Goal: Navigation & Orientation: Find specific page/section

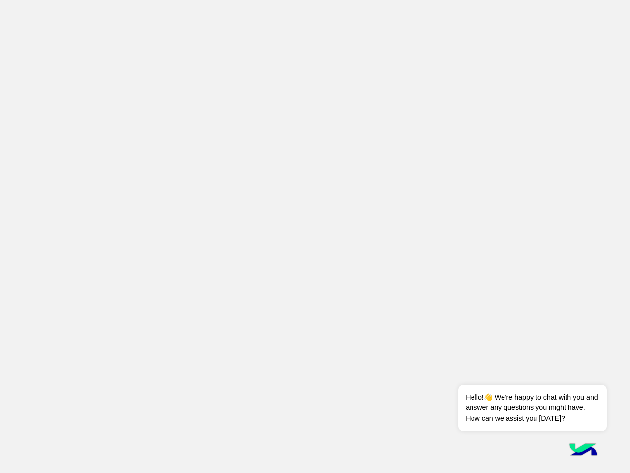
click at [315, 236] on app-root at bounding box center [315, 236] width 630 height 473
click at [577, 372] on div "Dismiss ✕ Hello!👋 We're happy to chat with you and answer any questions you mig…" at bounding box center [532, 396] width 148 height 68
click at [532, 408] on span "Hello!👋 We're happy to chat with you and answer any questions you might have. H…" at bounding box center [532, 407] width 148 height 46
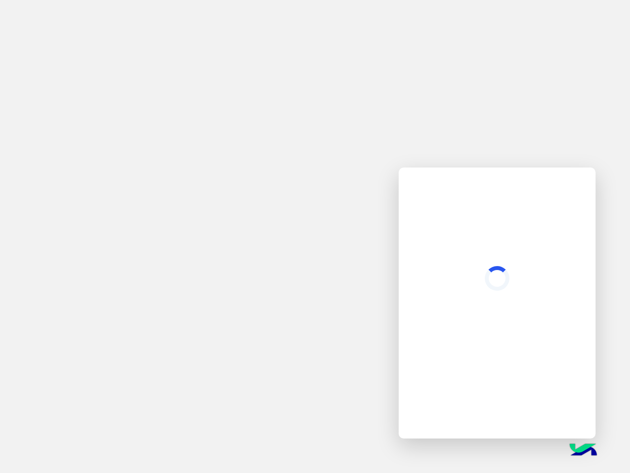
click at [583, 450] on img at bounding box center [583, 450] width 34 height 34
